Goal: Information Seeking & Learning: Learn about a topic

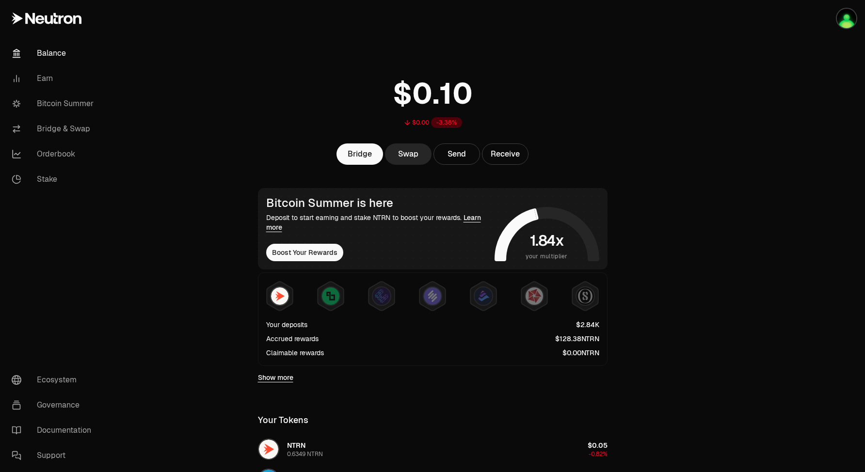
click at [47, 58] on link "Balance" at bounding box center [54, 53] width 101 height 25
click at [45, 100] on link "Bitcoin Summer" at bounding box center [54, 103] width 101 height 25
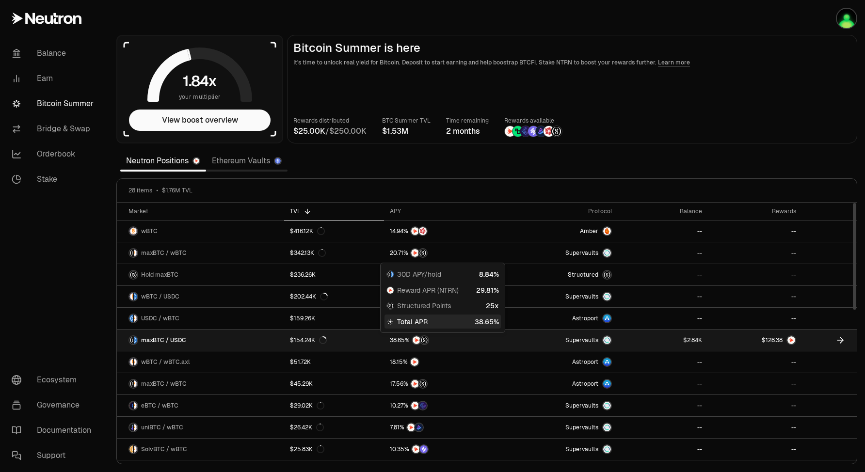
click at [491, 337] on div at bounding box center [442, 341] width 105 height 10
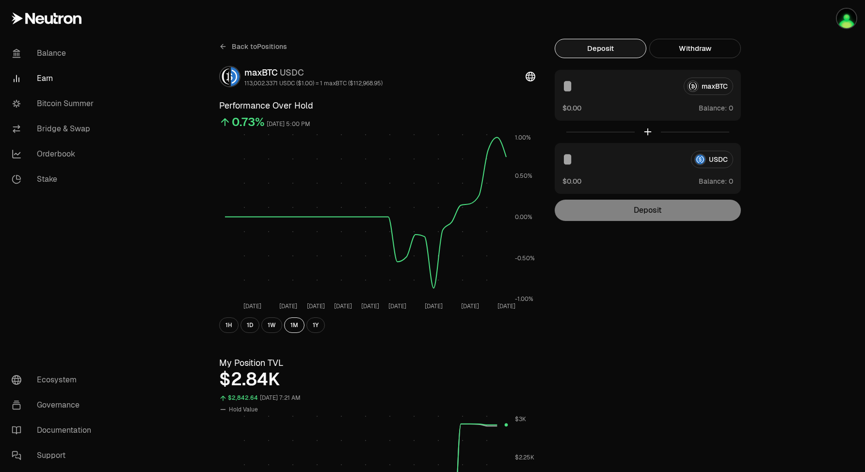
click at [271, 48] on span "Back to Positions" at bounding box center [259, 47] width 55 height 10
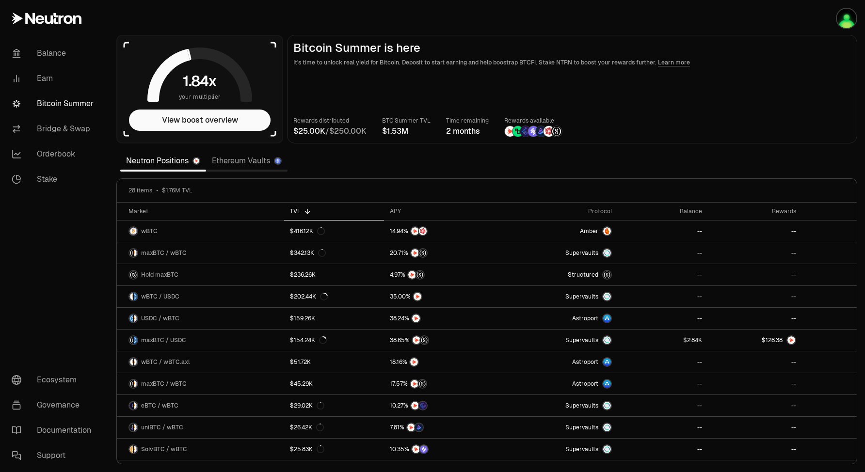
click at [242, 160] on link "Ethereum Vaults" at bounding box center [246, 160] width 81 height 19
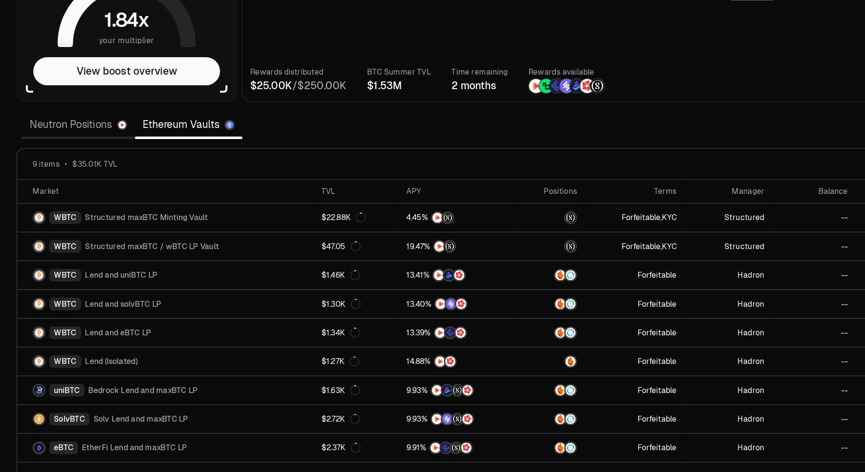
click at [175, 164] on link "Neutron Positions" at bounding box center [163, 160] width 86 height 19
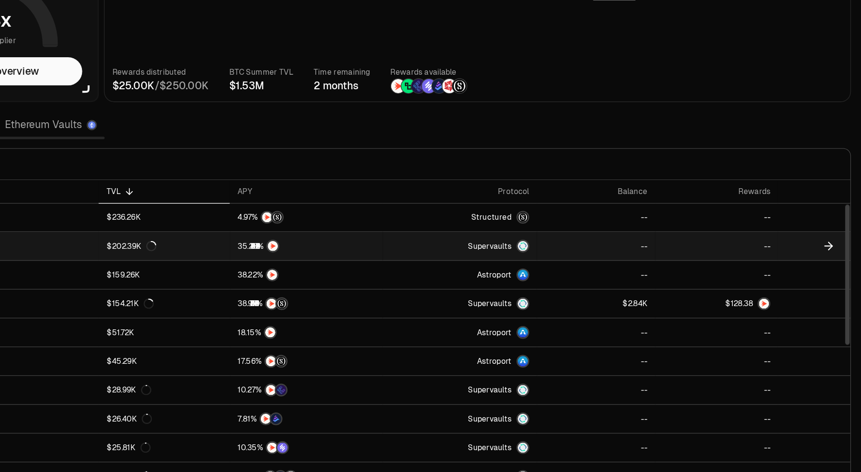
click at [831, 252] on icon at bounding box center [836, 253] width 10 height 10
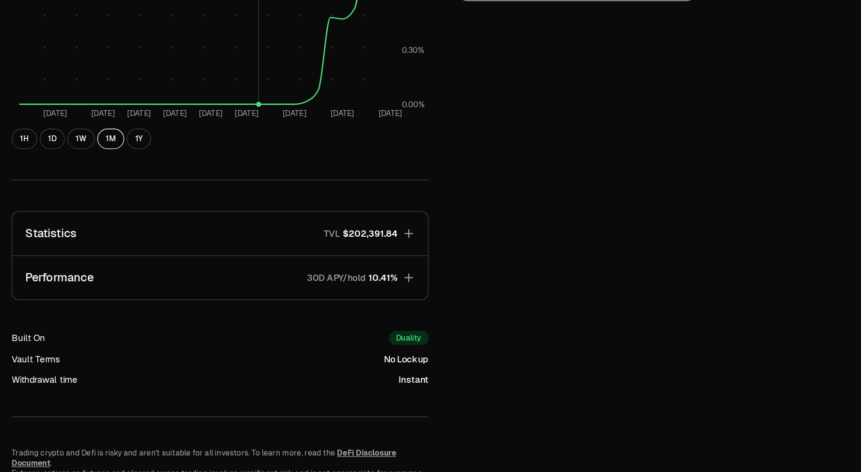
scroll to position [158, 0]
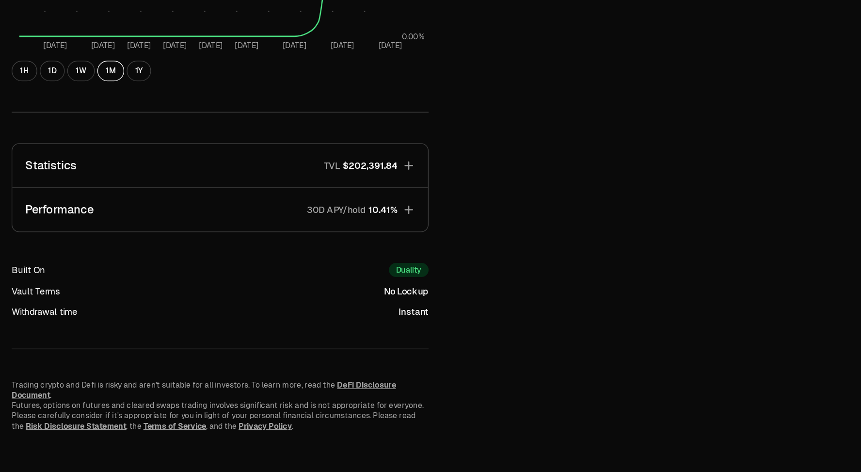
click at [520, 240] on icon "button" at bounding box center [518, 240] width 10 height 10
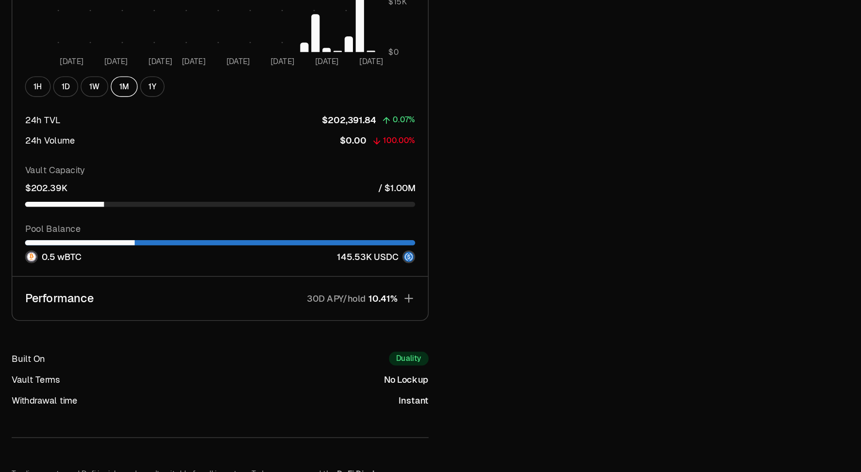
scroll to position [716, 0]
